Goal: Transaction & Acquisition: Purchase product/service

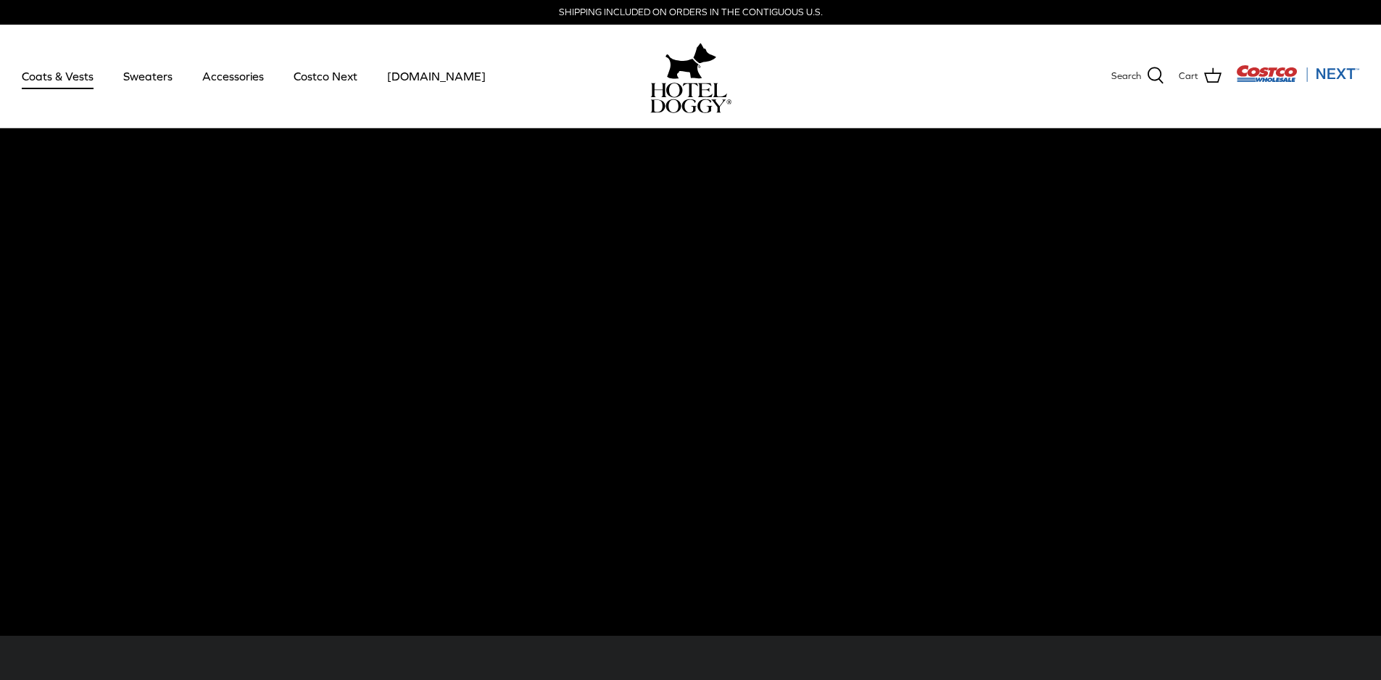
click at [54, 69] on link "Coats & Vests" at bounding box center [58, 75] width 98 height 49
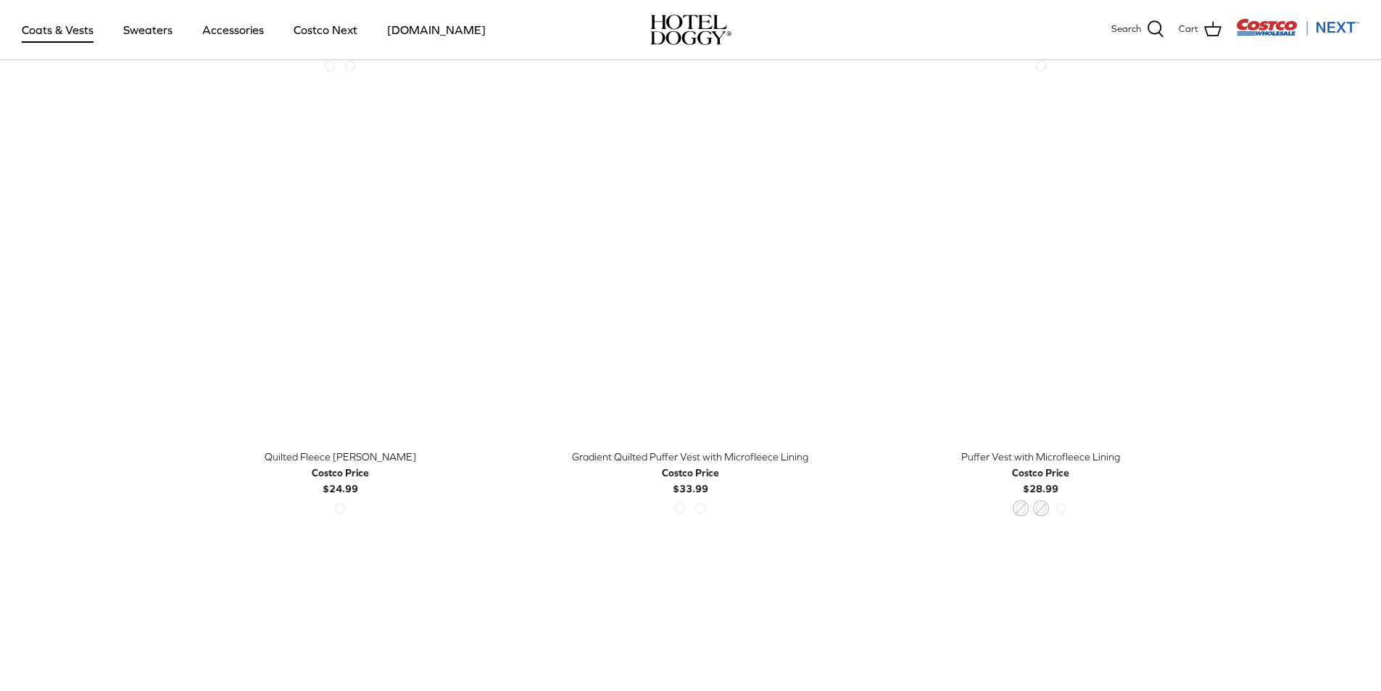
scroll to position [2537, 0]
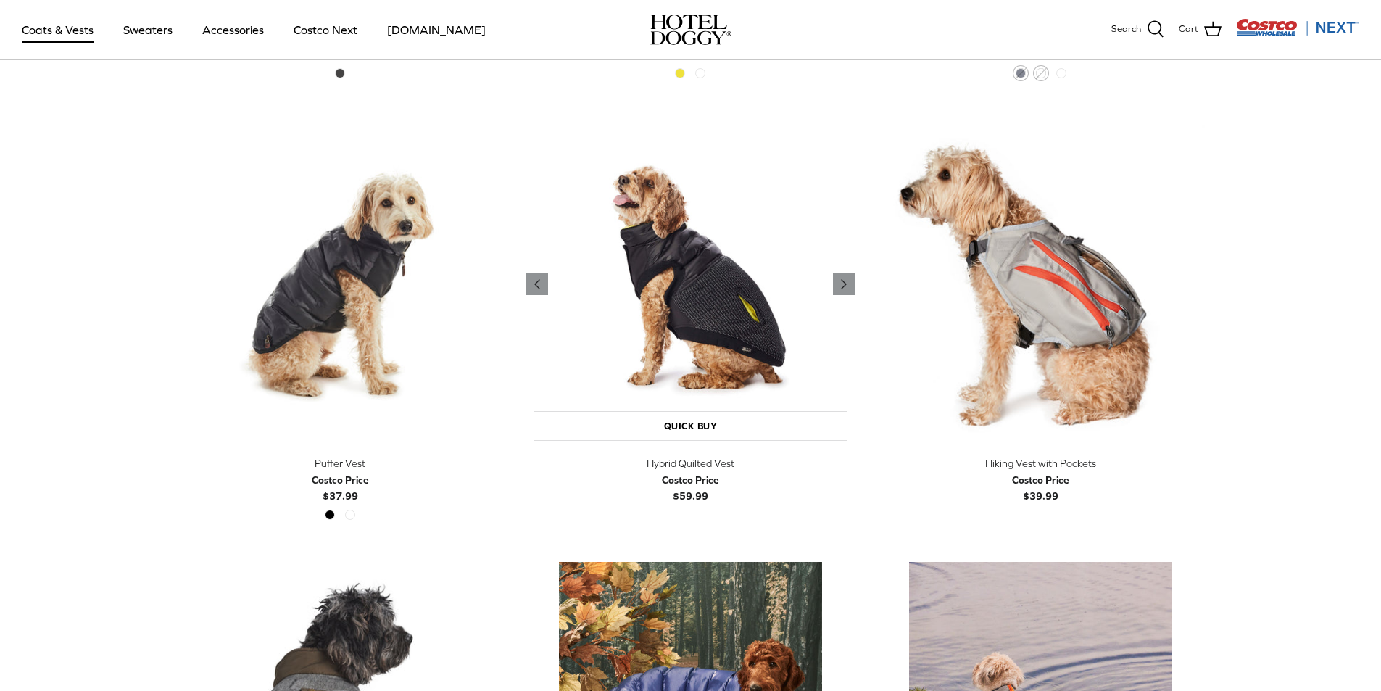
click at [702, 354] on img "Hybrid Quilted Vest" at bounding box center [690, 284] width 328 height 328
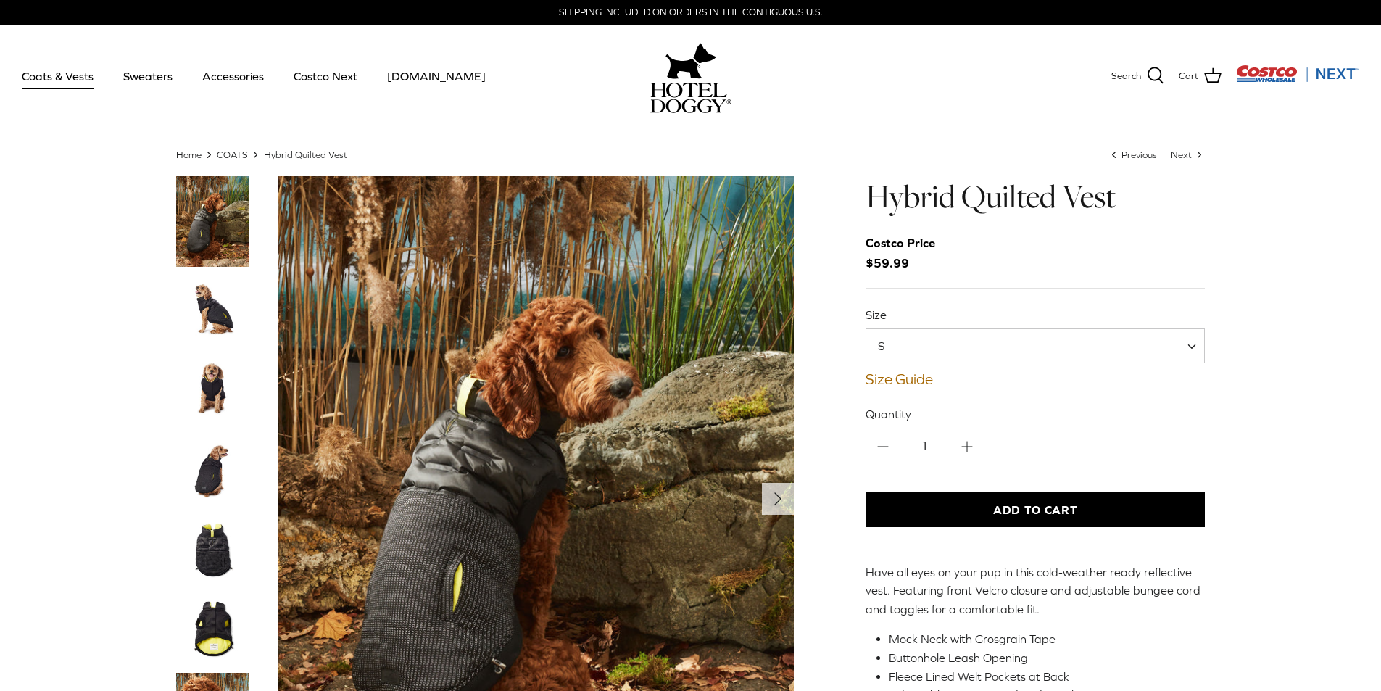
click at [953, 351] on span "S" at bounding box center [1035, 345] width 340 height 35
select select "L"
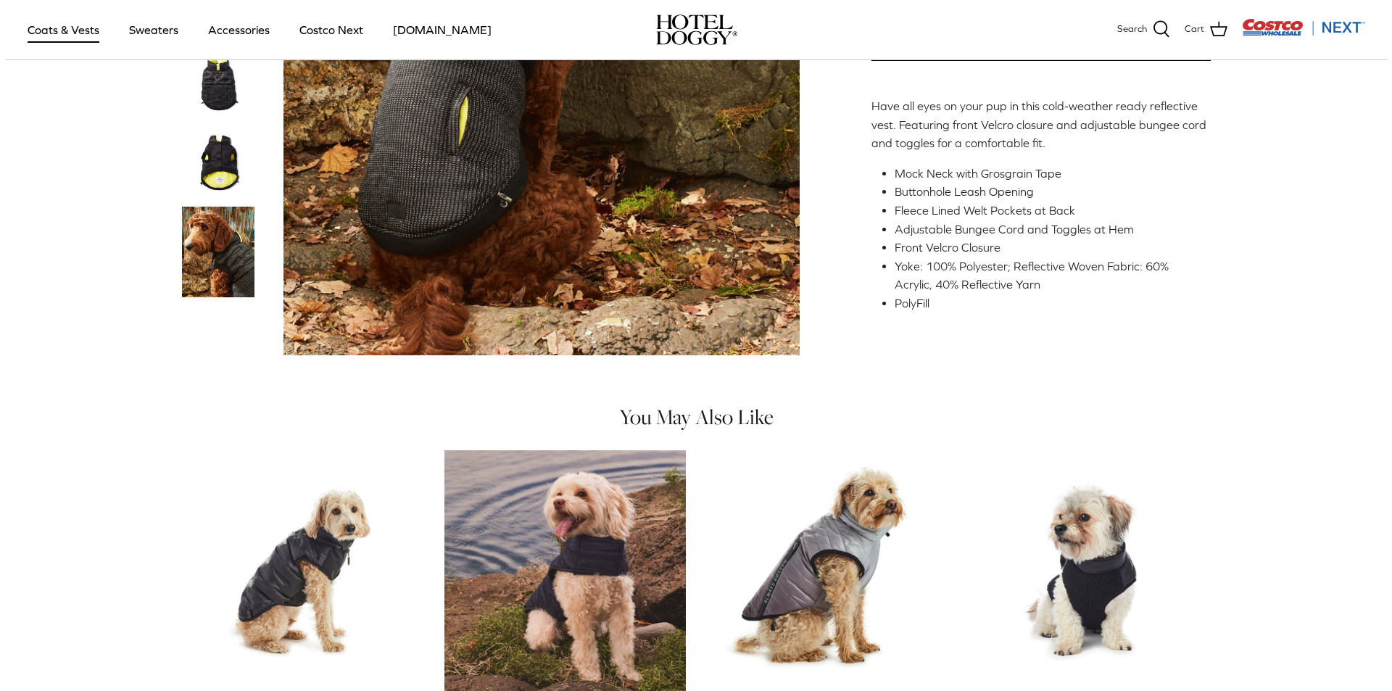
scroll to position [72, 0]
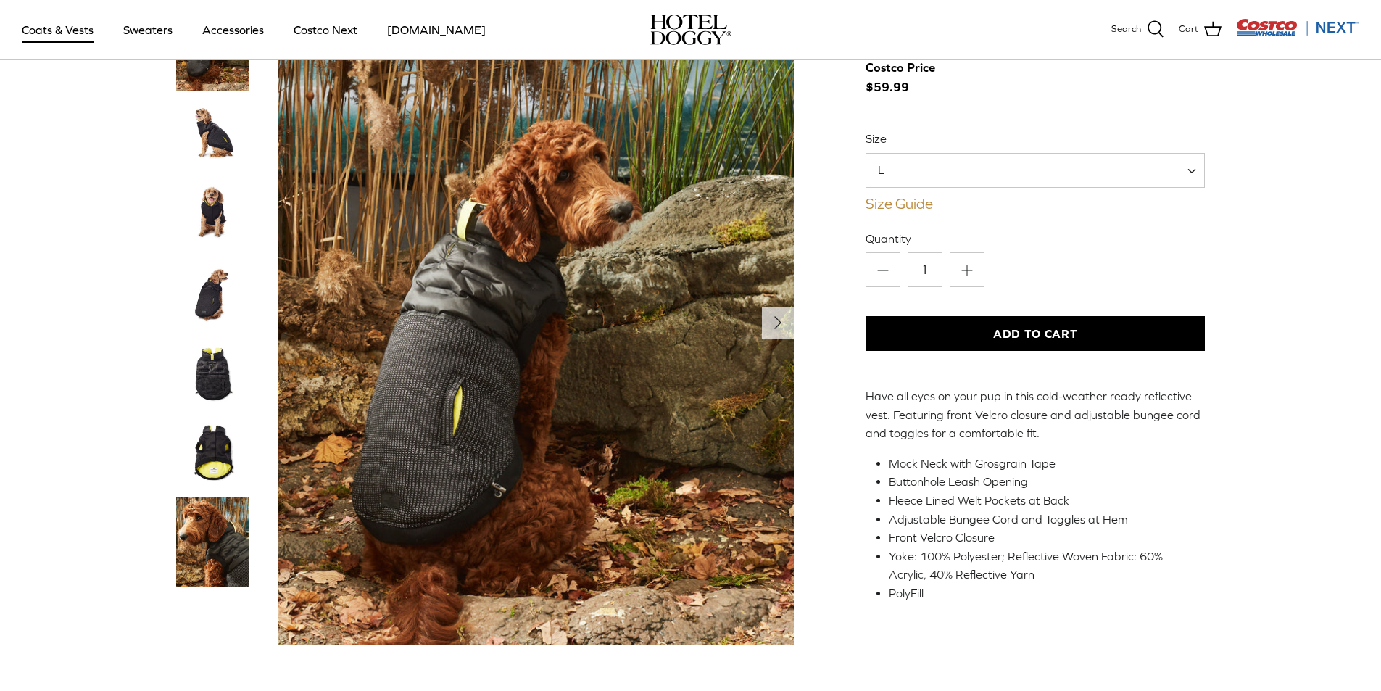
click at [907, 203] on link "Size Guide" at bounding box center [1035, 203] width 340 height 17
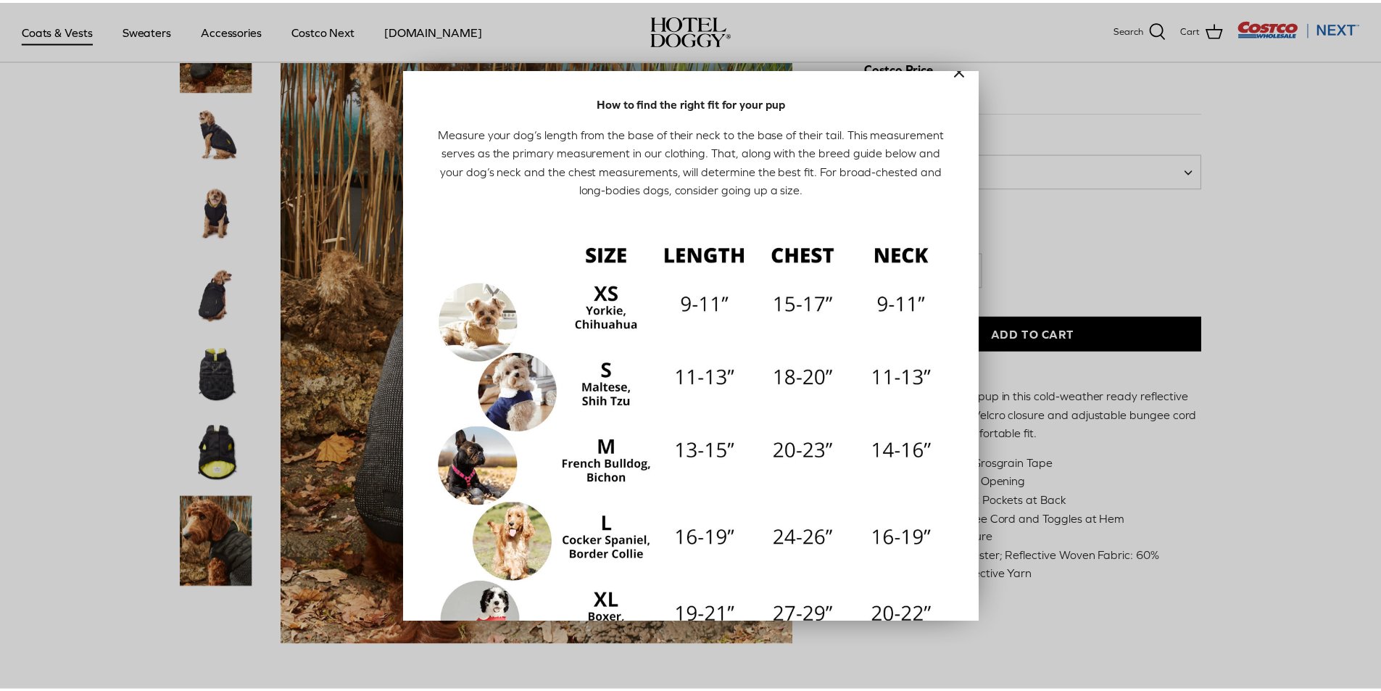
scroll to position [0, 0]
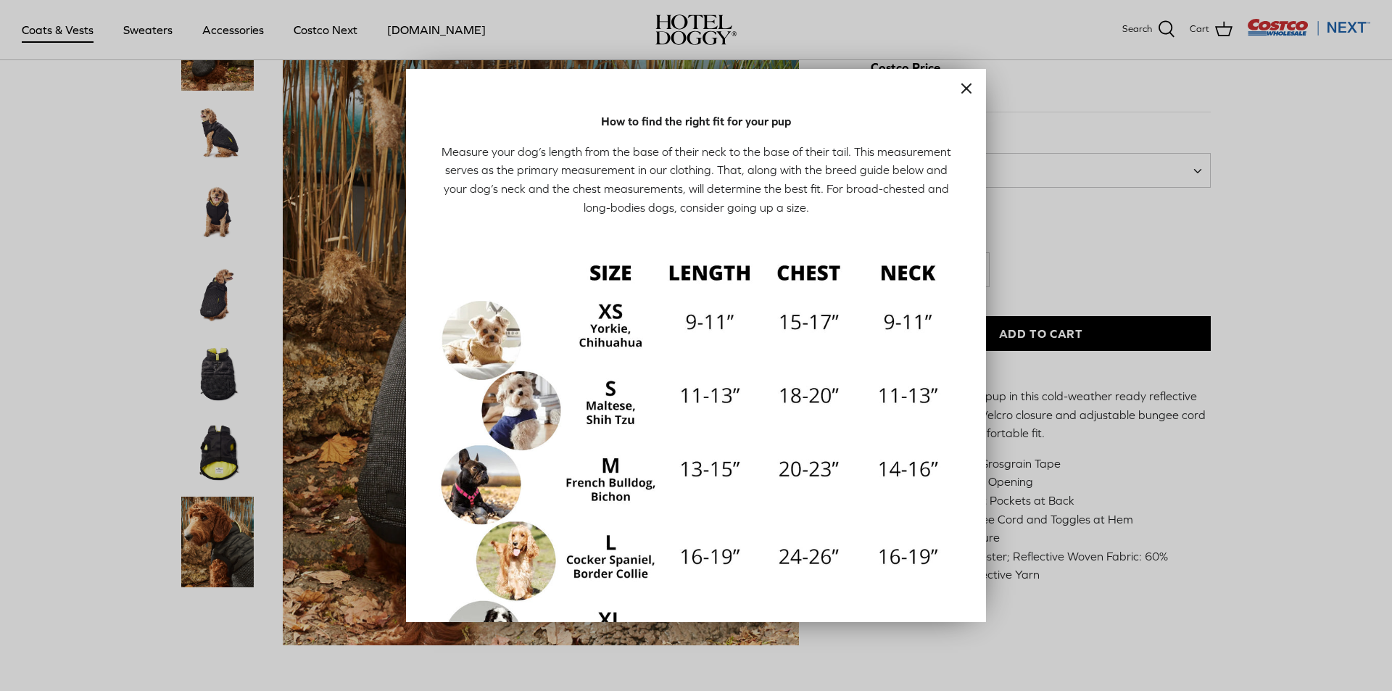
click at [1077, 206] on div at bounding box center [696, 345] width 1392 height 691
